Goal: Navigation & Orientation: Find specific page/section

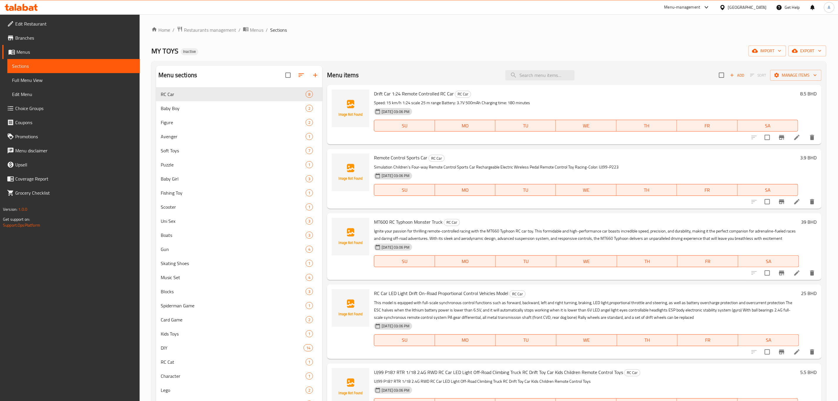
click at [759, 8] on div "Bahrain" at bounding box center [747, 7] width 39 height 6
click at [695, 58] on div "[GEOGRAPHIC_DATA]" at bounding box center [723, 58] width 88 height 13
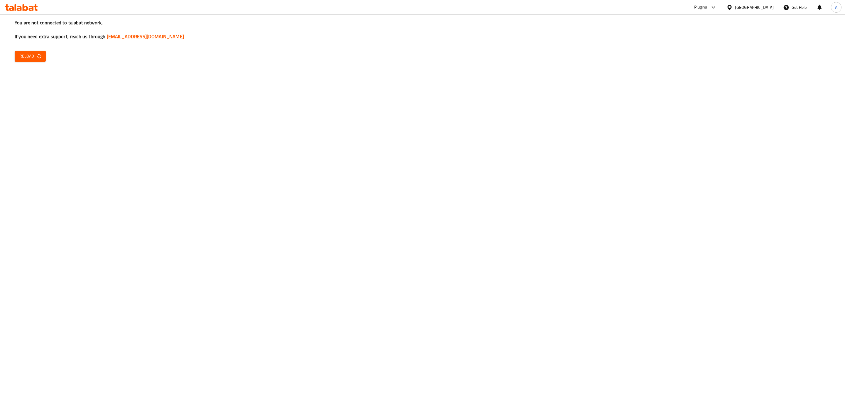
click at [29, 63] on div "You are not connected to talabat network, If you need extra support, reach us t…" at bounding box center [422, 200] width 845 height 401
click at [18, 54] on button "Reload" at bounding box center [30, 56] width 31 height 11
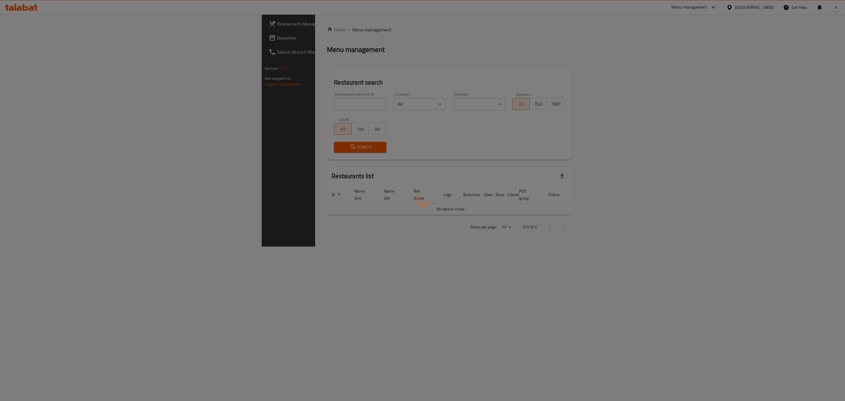
click at [41, 36] on div at bounding box center [422, 200] width 845 height 401
click at [307, 239] on div at bounding box center [422, 200] width 845 height 401
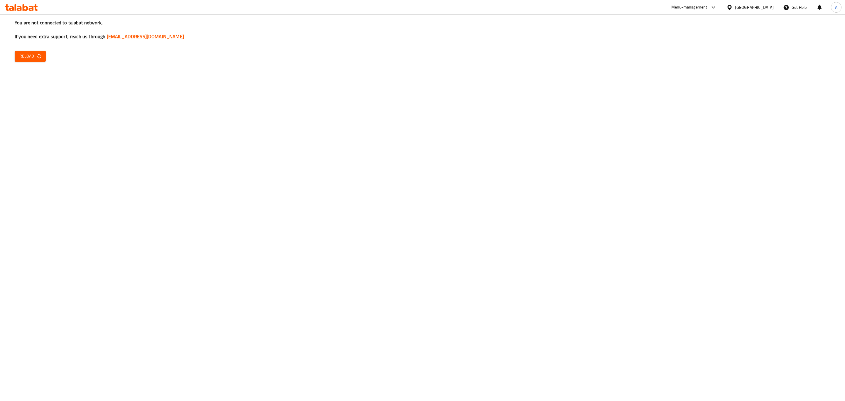
click at [40, 36] on h3 "You are not connected to talabat network, If you need extra support, reach us t…" at bounding box center [423, 29] width 816 height 21
click at [31, 59] on span "Reload" at bounding box center [30, 56] width 22 height 7
click at [606, 18] on div "You are not connected to talabat network, If you need extra support, reach us t…" at bounding box center [422, 200] width 845 height 401
click at [137, 182] on div "You are not connected to talabat network, If you need extra support, reach us t…" at bounding box center [422, 200] width 845 height 401
click at [59, 122] on div "You are not connected to talabat network, If you need extra support, reach us t…" at bounding box center [422, 200] width 845 height 401
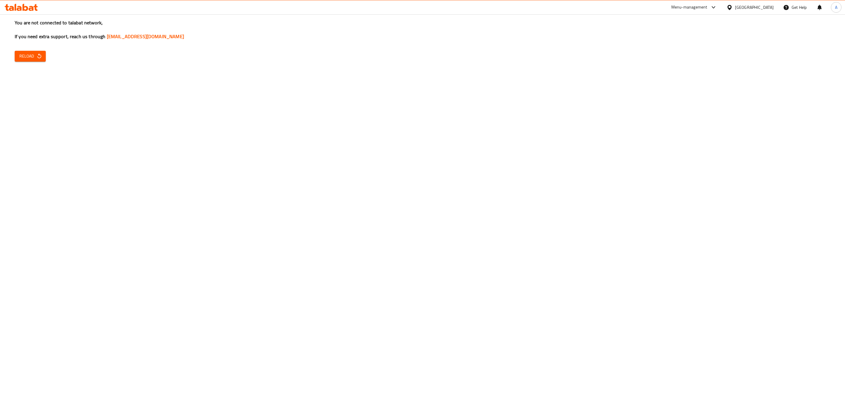
click at [20, 50] on div "You are not connected to talabat network, If you need extra support, reach us t…" at bounding box center [422, 200] width 845 height 401
click at [25, 55] on span "Reload" at bounding box center [30, 56] width 22 height 7
drag, startPoint x: 617, startPoint y: 181, endPoint x: 373, endPoint y: 148, distance: 246.9
click at [617, 181] on div "You are not connected to talabat network, If you need extra support, reach us t…" at bounding box center [422, 200] width 845 height 401
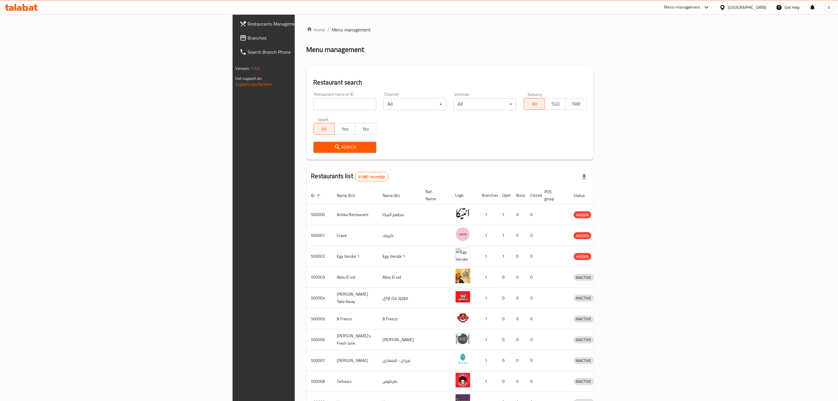
click at [235, 32] on link "Branches" at bounding box center [304, 38] width 138 height 14
